Goal: Find contact information: Find contact information

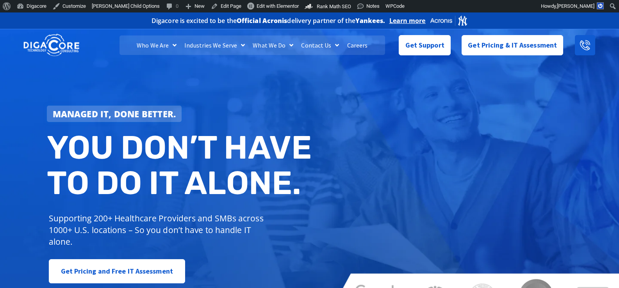
click at [581, 48] on icon at bounding box center [585, 45] width 10 height 10
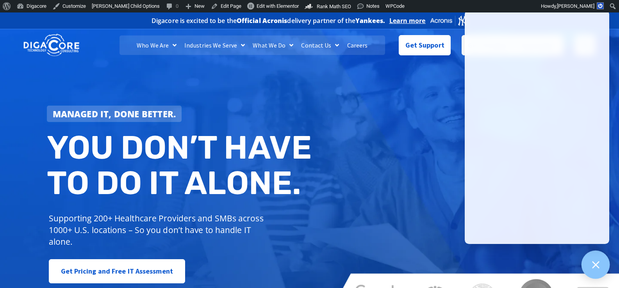
click at [598, 265] on icon at bounding box center [595, 265] width 10 height 10
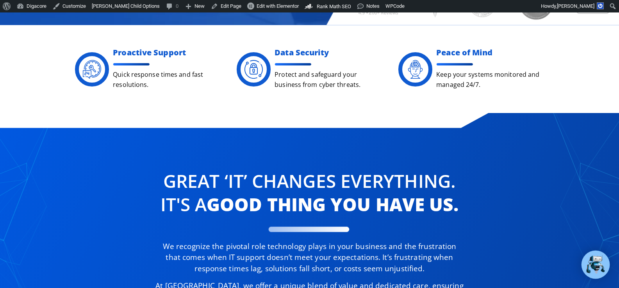
scroll to position [3609, 0]
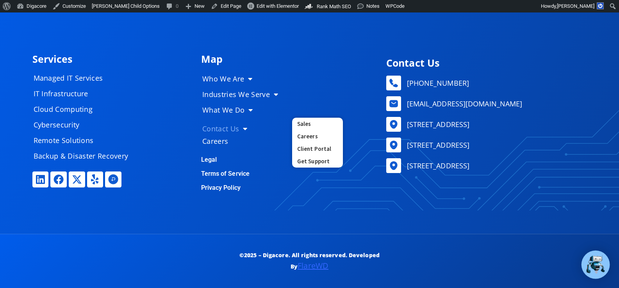
click at [222, 127] on link "Contact Us" at bounding box center [243, 129] width 98 height 16
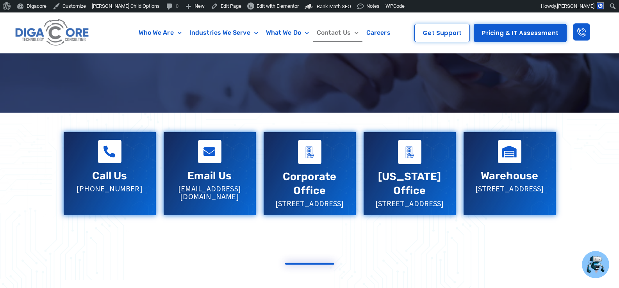
scroll to position [195, 0]
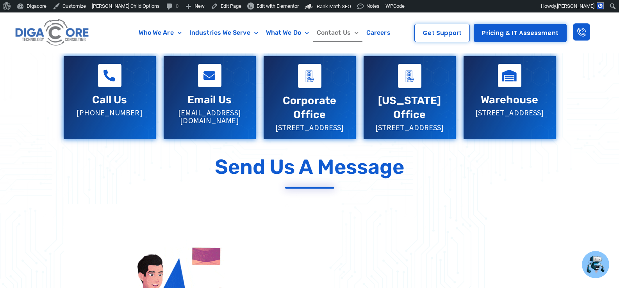
click at [110, 112] on p "[PHONE_NUMBER]" at bounding box center [109, 113] width 76 height 8
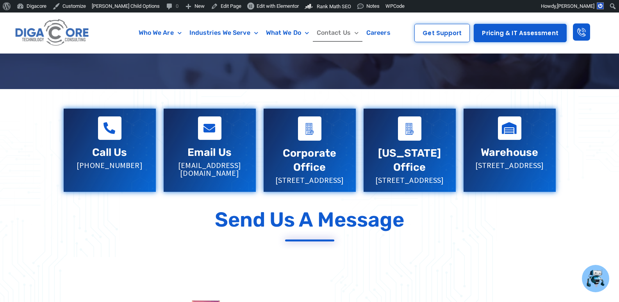
scroll to position [138, 0]
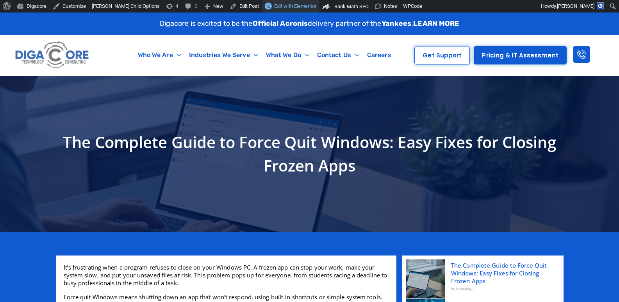
click at [274, 7] on span "Edit with Elementor" at bounding box center [295, 6] width 42 height 6
